Goal: Task Accomplishment & Management: Use online tool/utility

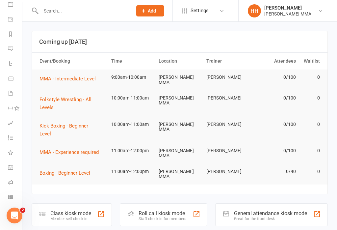
scroll to position [65, 0]
click at [13, 196] on icon at bounding box center [10, 196] width 5 height 5
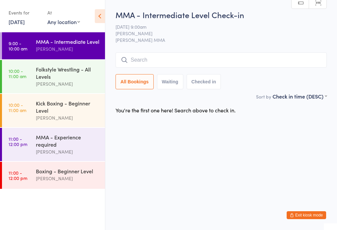
click at [75, 107] on div "Kick Boxing - Beginner Level" at bounding box center [67, 106] width 63 height 14
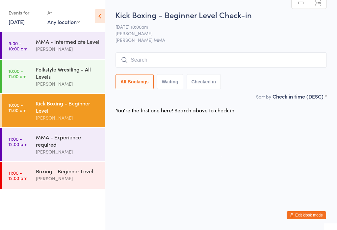
click at [155, 67] on input "search" at bounding box center [220, 59] width 211 height 15
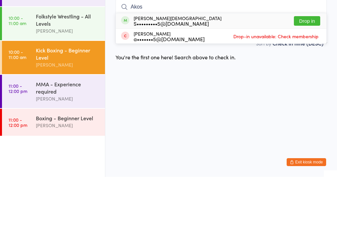
type input "Akos"
click at [308, 69] on button "Drop in" at bounding box center [307, 74] width 26 height 10
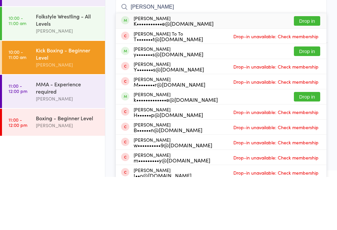
type input "[PERSON_NAME]"
click at [310, 69] on button "Drop in" at bounding box center [307, 74] width 26 height 10
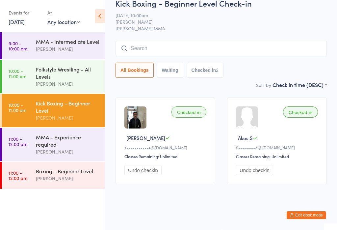
click at [174, 46] on input "search" at bounding box center [220, 48] width 211 height 15
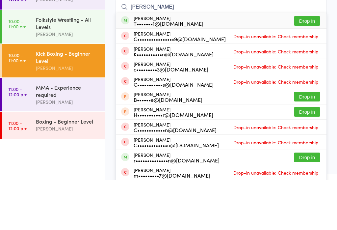
scroll to position [0, 0]
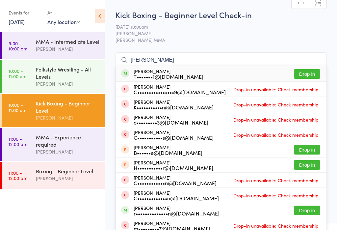
type input "[PERSON_NAME]"
click at [304, 75] on button "Drop in" at bounding box center [307, 74] width 26 height 10
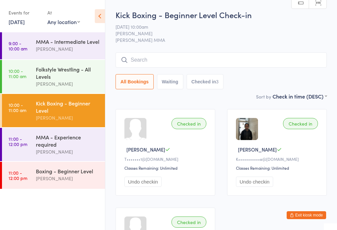
click at [157, 66] on input "search" at bounding box center [220, 59] width 211 height 15
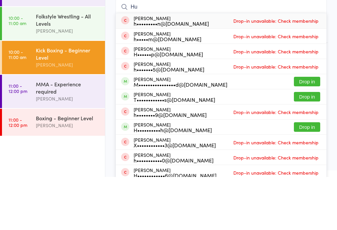
type input "H"
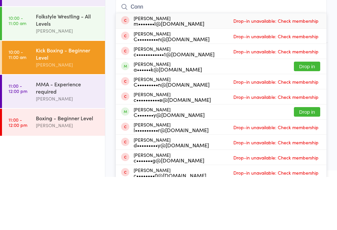
type input "Conn"
click at [296, 114] on button "Drop in" at bounding box center [307, 119] width 26 height 10
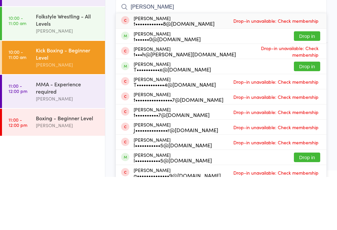
type input "[PERSON_NAME]"
click at [309, 114] on button "Drop in" at bounding box center [307, 119] width 26 height 10
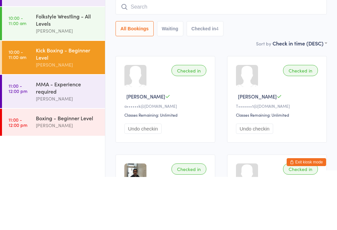
click at [307, 118] on div "Checked in" at bounding box center [300, 123] width 35 height 11
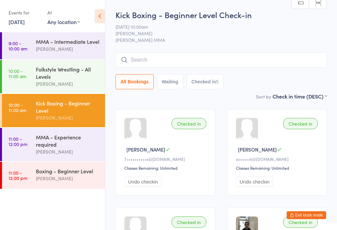
click at [228, 65] on input "search" at bounding box center [220, 59] width 211 height 15
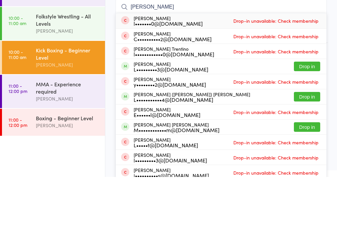
type input "[PERSON_NAME]"
click at [302, 114] on button "Drop in" at bounding box center [307, 119] width 26 height 10
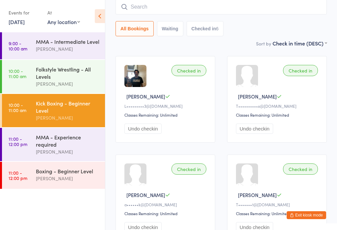
click at [220, 14] on input "search" at bounding box center [220, 6] width 211 height 15
type input "[PERSON_NAME]"
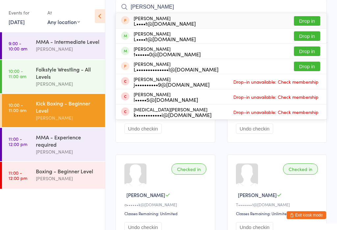
click at [305, 23] on button "Drop in" at bounding box center [307, 21] width 26 height 10
type input "[PERSON_NAME]"
click at [159, 55] on div "t••••••0@[DOMAIN_NAME]" at bounding box center [167, 53] width 67 height 5
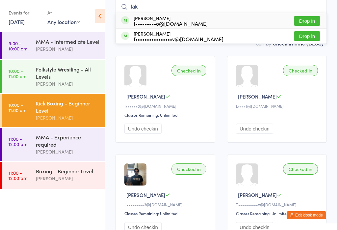
type input "fak"
click at [306, 36] on button "Drop in" at bounding box center [307, 36] width 26 height 10
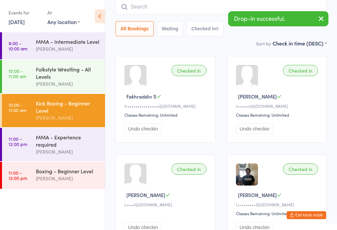
click at [197, 6] on input "search" at bounding box center [220, 6] width 211 height 15
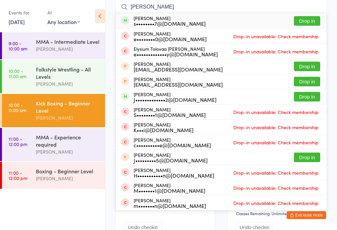
type input "[PERSON_NAME]"
click at [312, 21] on button "Drop in" at bounding box center [307, 21] width 26 height 10
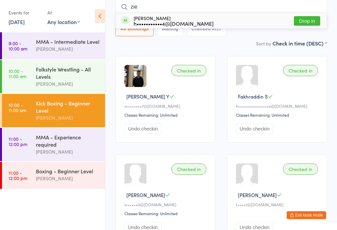
type input "zie"
click at [316, 23] on button "Drop in" at bounding box center [307, 21] width 26 height 10
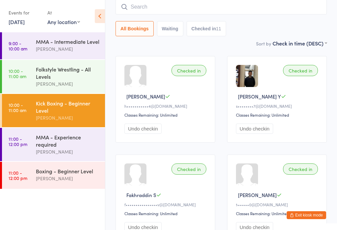
click at [76, 80] on div "Folkstyle Wrestling - All Levels" at bounding box center [67, 72] width 63 height 14
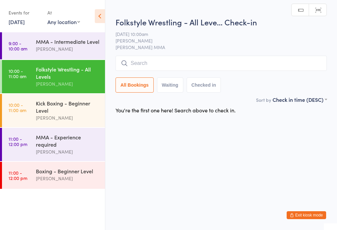
click at [199, 61] on input "search" at bounding box center [220, 63] width 211 height 15
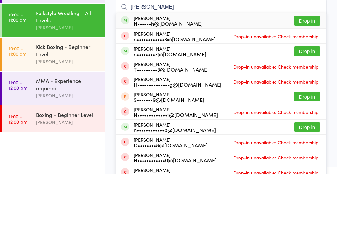
type input "[PERSON_NAME]"
click at [311, 72] on button "Drop in" at bounding box center [307, 77] width 26 height 10
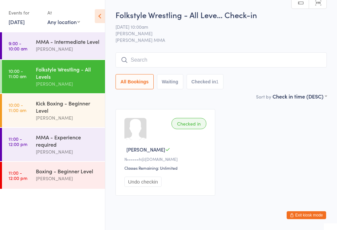
click at [77, 179] on div "[PERSON_NAME]" at bounding box center [67, 178] width 63 height 8
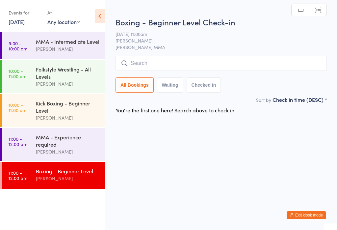
click at [175, 63] on input "search" at bounding box center [220, 63] width 211 height 15
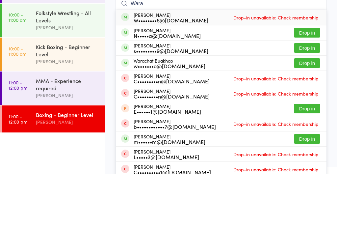
type input "Wara"
click at [191, 112] on div "Warachat Buakhao w•••••••o@[DOMAIN_NAME] Drop in" at bounding box center [221, 119] width 211 height 15
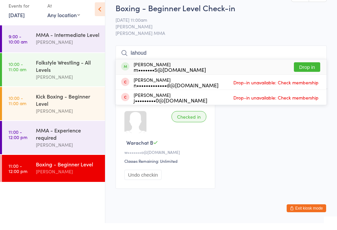
type input "lahoud"
click at [310, 70] on button "Drop in" at bounding box center [307, 74] width 26 height 10
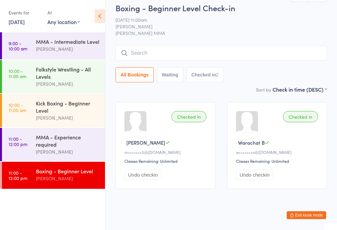
click at [138, 58] on input "search" at bounding box center [220, 52] width 211 height 15
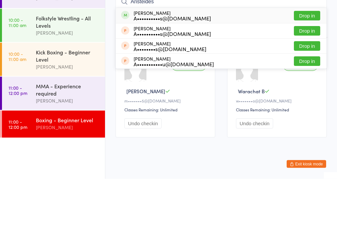
type input "Aristeides"
click at [300, 62] on button "Drop in" at bounding box center [307, 67] width 26 height 10
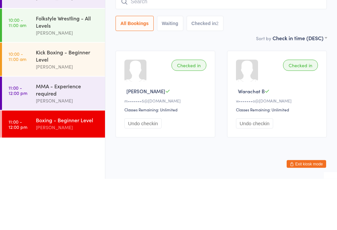
scroll to position [15, 0]
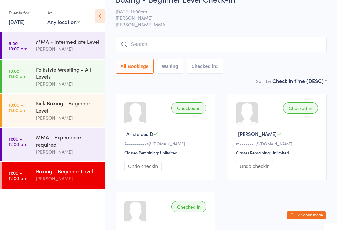
click at [69, 174] on div "Boxing - Beginner Level" at bounding box center [67, 170] width 63 height 7
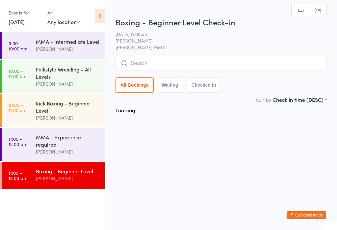
scroll to position [0, 0]
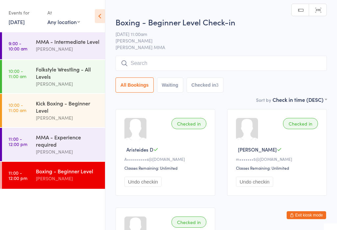
click at [205, 64] on input "search" at bounding box center [220, 63] width 211 height 15
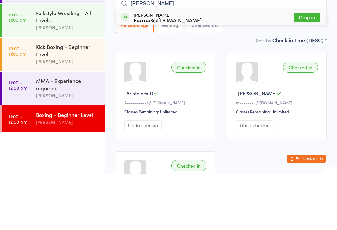
type input "[PERSON_NAME]"
click at [311, 69] on button "Drop in" at bounding box center [307, 74] width 26 height 10
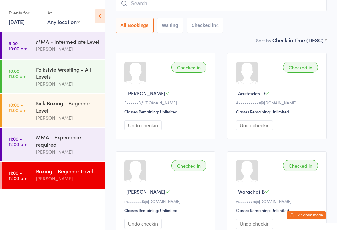
click at [146, 8] on input "search" at bounding box center [220, 3] width 211 height 15
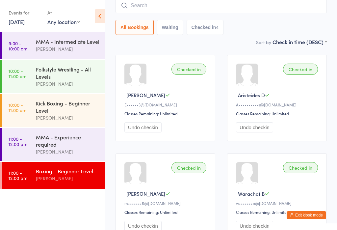
scroll to position [53, 0]
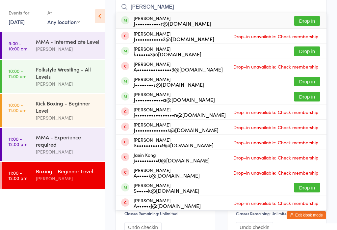
type input "[PERSON_NAME]"
click at [306, 21] on button "Drop in" at bounding box center [307, 21] width 26 height 10
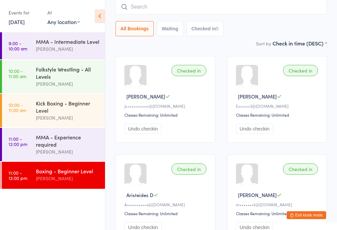
click at [289, 9] on input "search" at bounding box center [220, 6] width 211 height 15
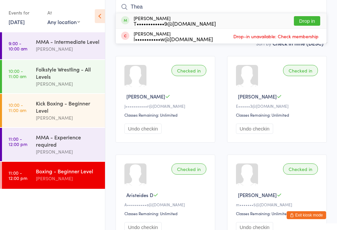
type input "Thea"
click at [310, 21] on button "Drop in" at bounding box center [307, 21] width 26 height 10
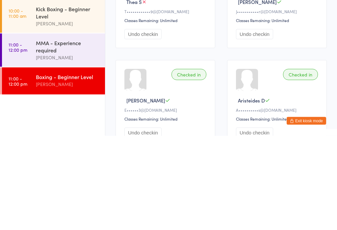
click at [46, 167] on div "Boxing - Beginner Level" at bounding box center [67, 170] width 63 height 7
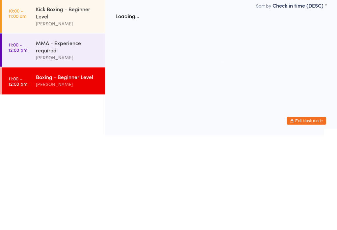
scroll to position [0, 0]
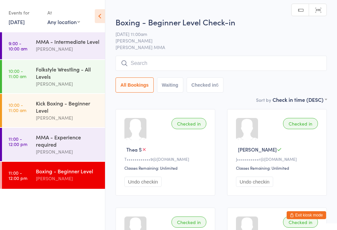
click at [222, 69] on input "search" at bounding box center [220, 63] width 211 height 15
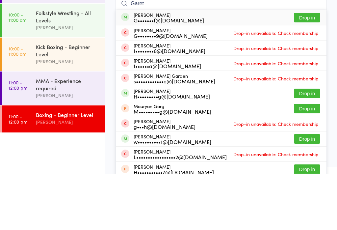
type input "Garet"
click at [301, 69] on button "Drop in" at bounding box center [307, 74] width 26 height 10
